Goal: Use online tool/utility: Utilize a website feature to perform a specific function

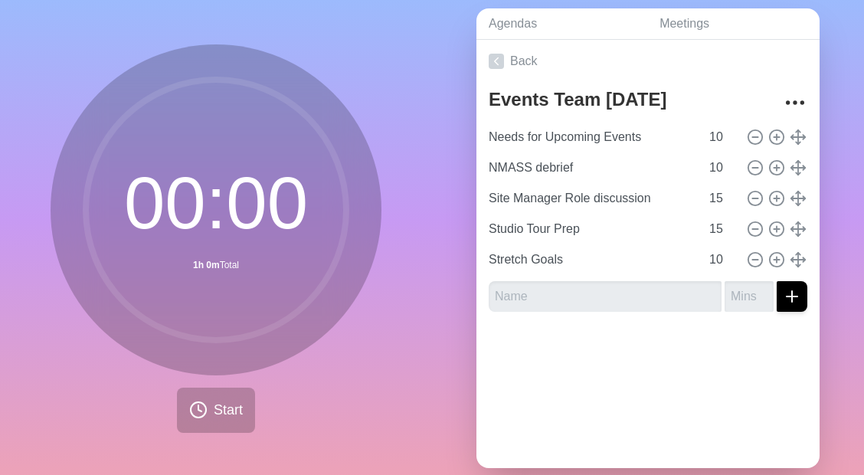
scroll to position [60, 0]
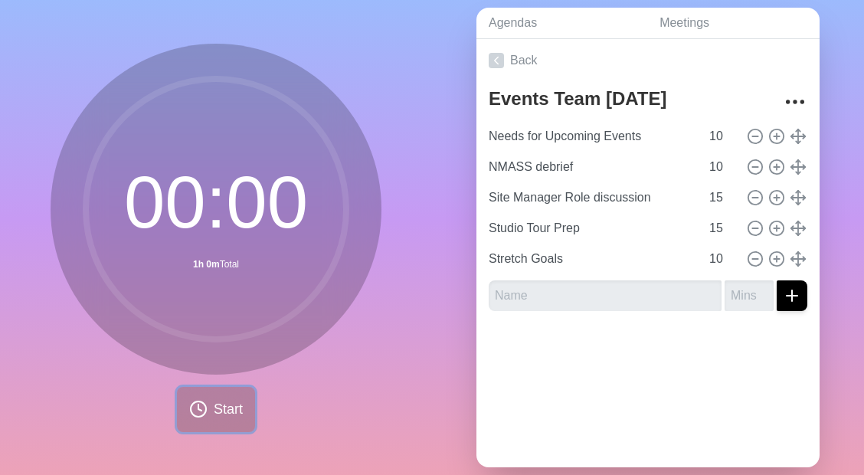
click at [226, 409] on span "Start" at bounding box center [228, 409] width 29 height 21
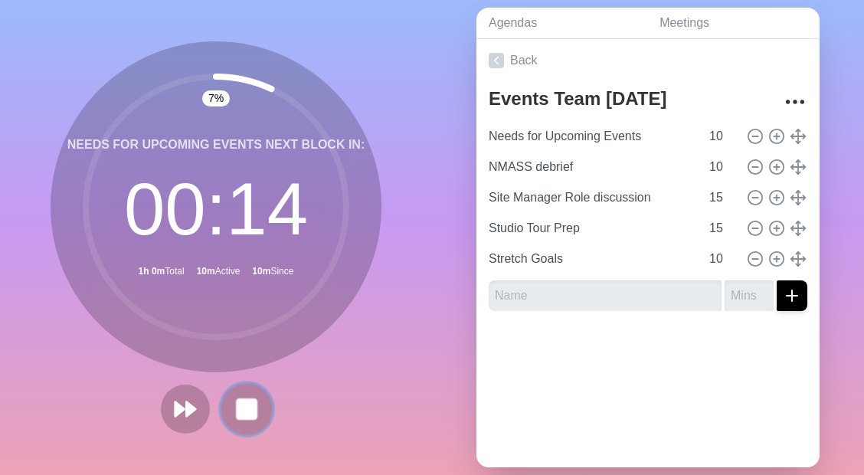
click at [244, 413] on rect at bounding box center [246, 408] width 19 height 19
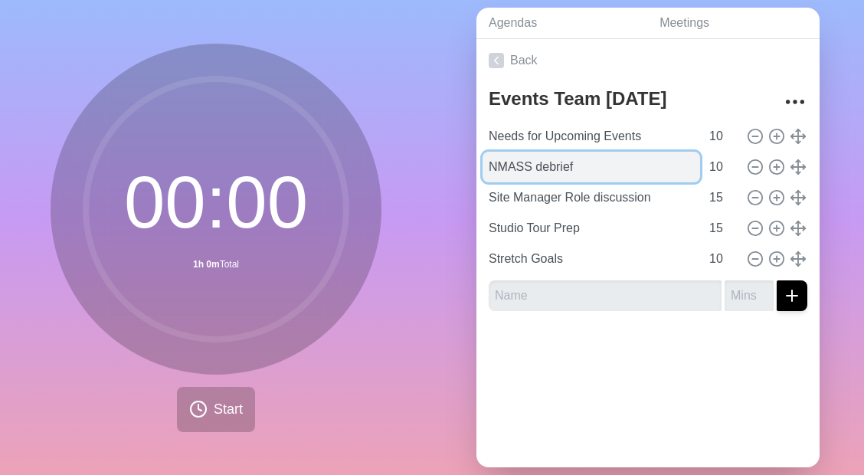
click at [634, 167] on input "NMASS debrief" at bounding box center [592, 167] width 218 height 31
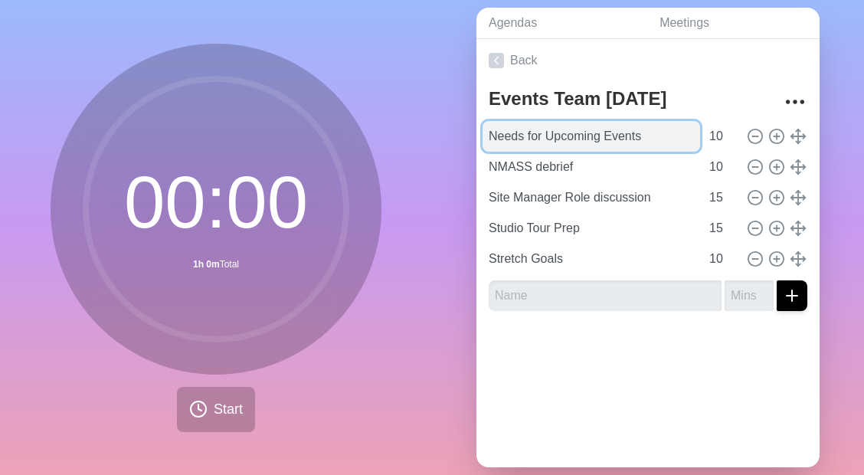
click at [536, 142] on input "Needs for Upcoming Events" at bounding box center [592, 136] width 218 height 31
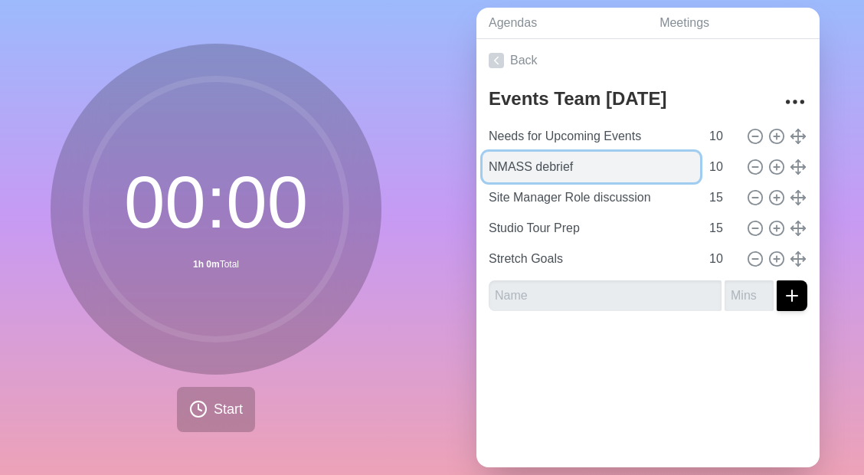
click at [536, 162] on input "NMASS debrief" at bounding box center [592, 167] width 218 height 31
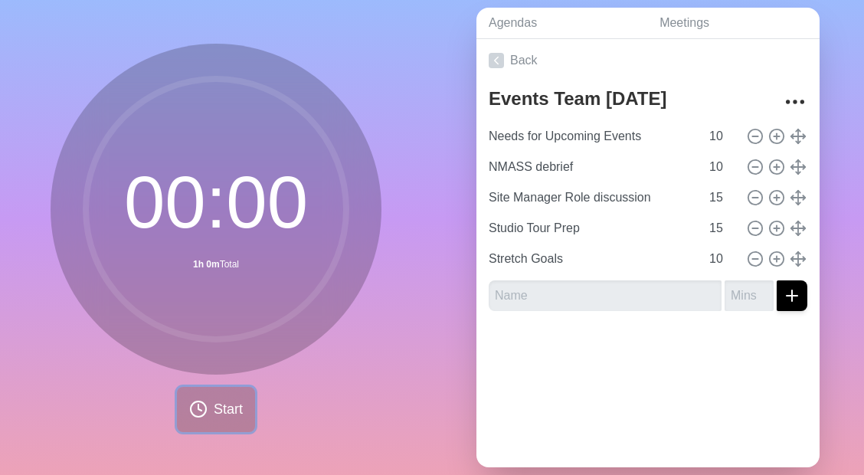
click at [235, 412] on span "Start" at bounding box center [228, 409] width 29 height 21
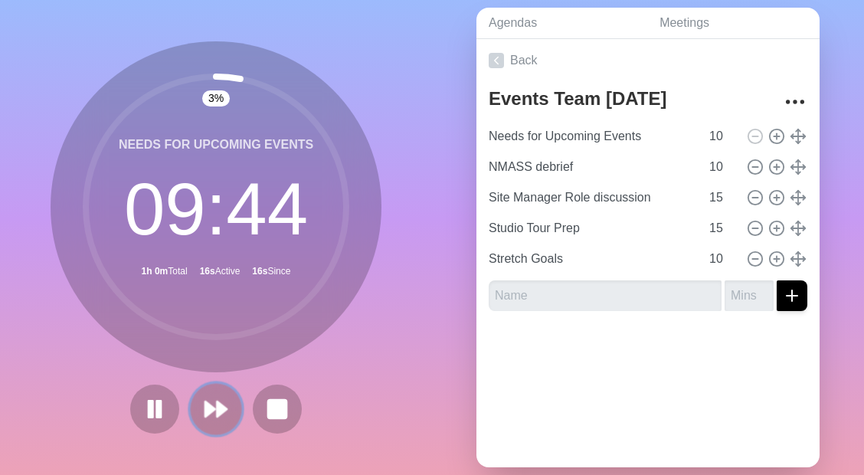
click at [206, 414] on polygon at bounding box center [210, 408] width 10 height 15
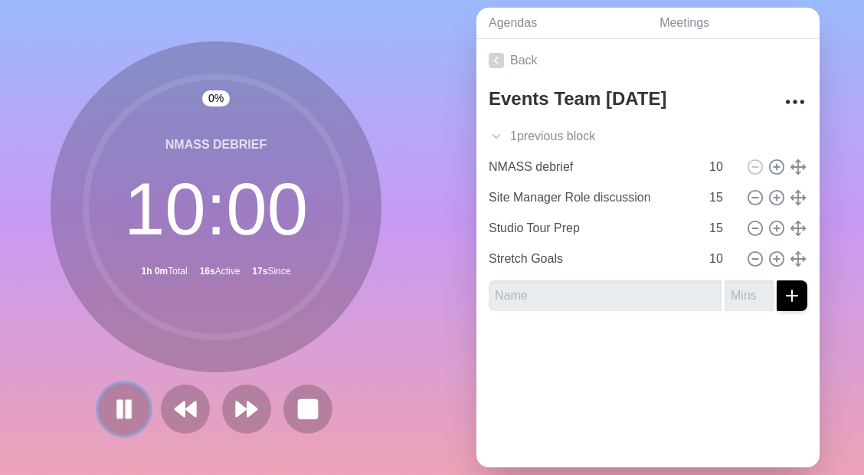
click at [129, 416] on rect at bounding box center [128, 409] width 5 height 17
click at [121, 407] on polygon at bounding box center [123, 408] width 15 height 19
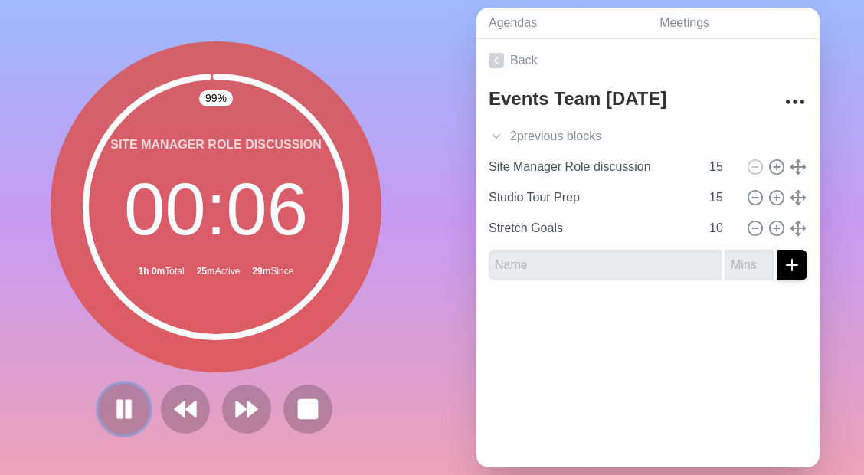
click at [126, 404] on rect at bounding box center [128, 409] width 5 height 17
click at [257, 408] on polygon at bounding box center [252, 408] width 10 height 15
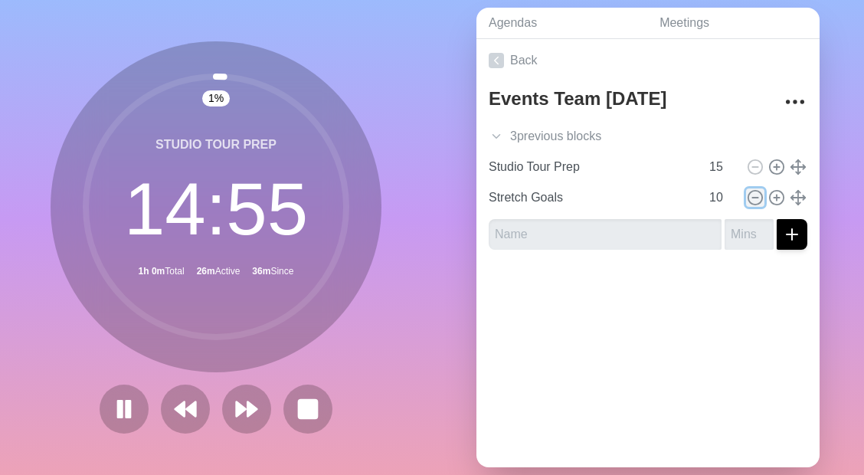
click at [748, 189] on icon at bounding box center [755, 197] width 17 height 17
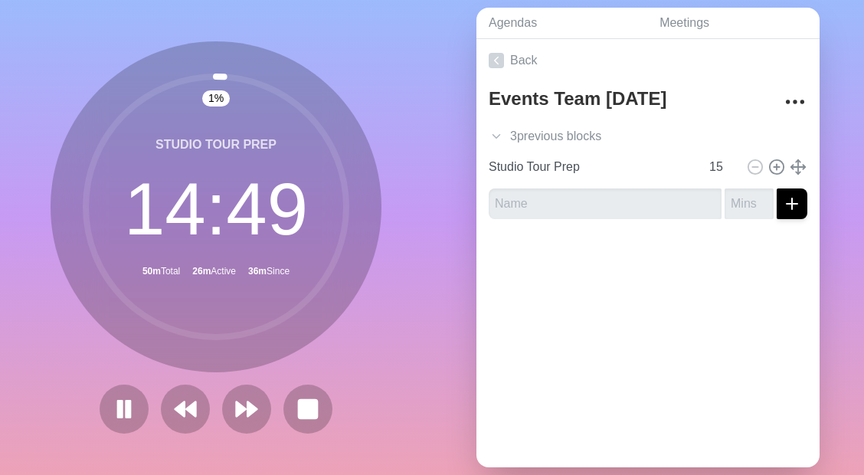
drag, startPoint x: 260, startPoint y: 86, endPoint x: 345, endPoint y: 145, distance: 104.1
click at [345, 145] on icon at bounding box center [216, 207] width 306 height 306
click at [345, 211] on circle at bounding box center [216, 207] width 260 height 260
click at [125, 407] on icon at bounding box center [124, 409] width 26 height 26
